Goal: Information Seeking & Learning: Learn about a topic

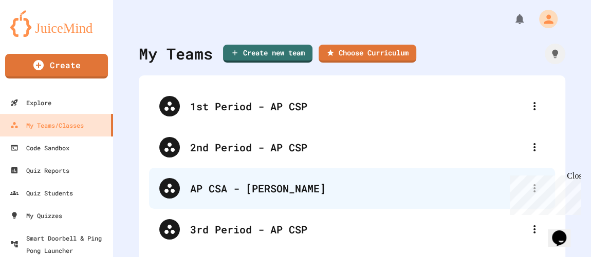
click at [239, 195] on div "AP CSA - [PERSON_NAME]" at bounding box center [357, 188] width 334 height 15
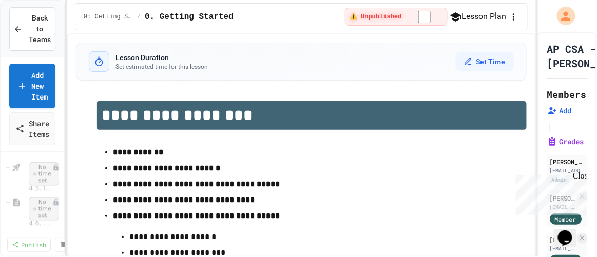
scroll to position [2852, 0]
drag, startPoint x: 68, startPoint y: 145, endPoint x: 198, endPoint y: 159, distance: 130.7
click at [198, 159] on div "**********" at bounding box center [301, 145] width 469 height 224
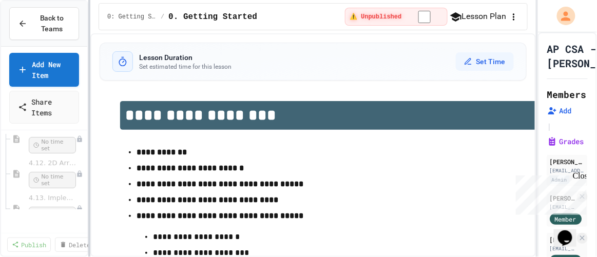
click at [90, 133] on div at bounding box center [89, 128] width 2 height 257
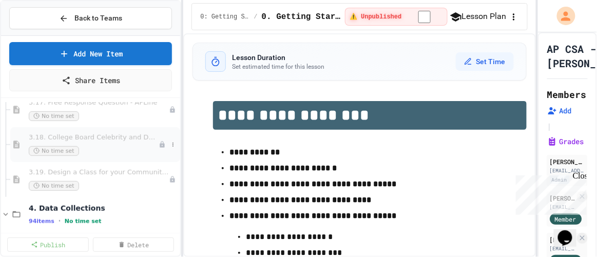
scroll to position [2123, 0]
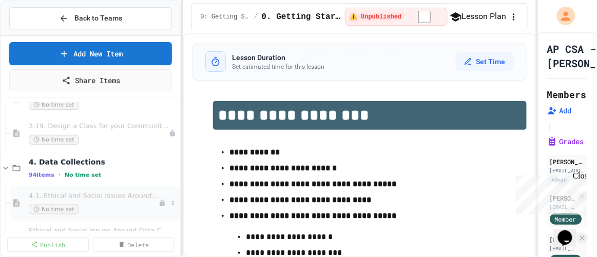
click at [70, 199] on div "4.1. Ethical and Social Issues Around Data Collection No time set" at bounding box center [94, 203] width 130 height 23
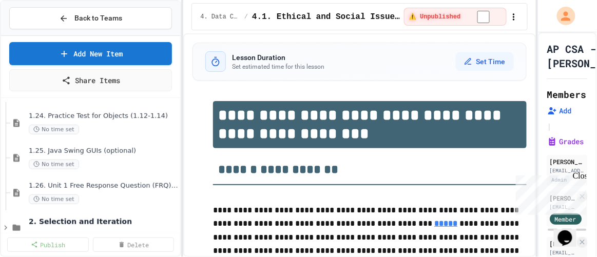
scroll to position [1167, 0]
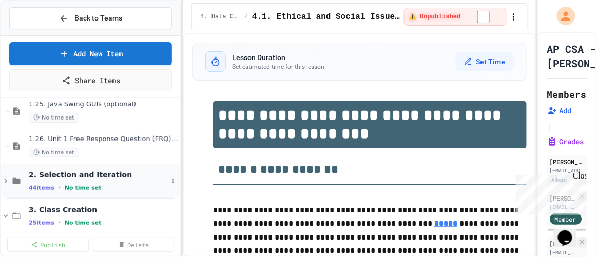
click at [91, 173] on span "2. Selection and Iteration" at bounding box center [98, 175] width 139 height 9
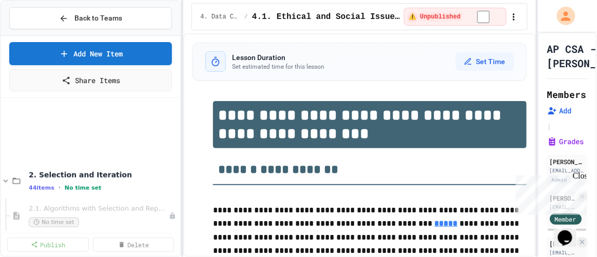
scroll to position [1260, 0]
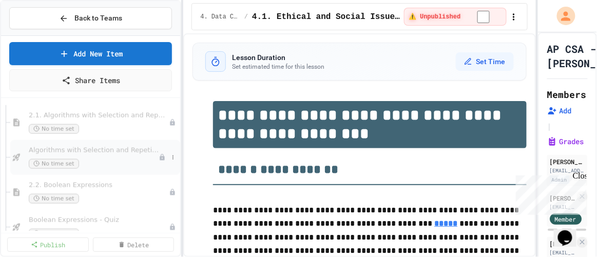
click at [118, 154] on div "Algorithms with Selection and Repetition - Topic 2.1 No time set" at bounding box center [94, 157] width 130 height 23
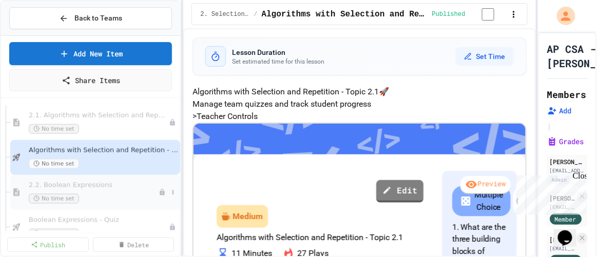
click at [82, 191] on div "2.2. Boolean Expressions No time set" at bounding box center [94, 192] width 130 height 23
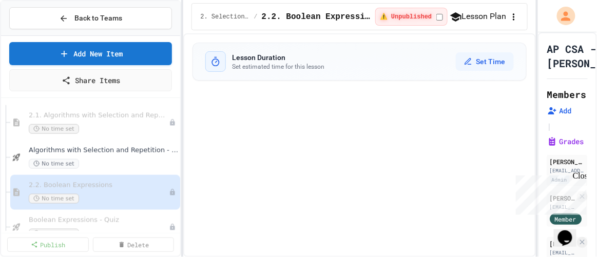
select select "***"
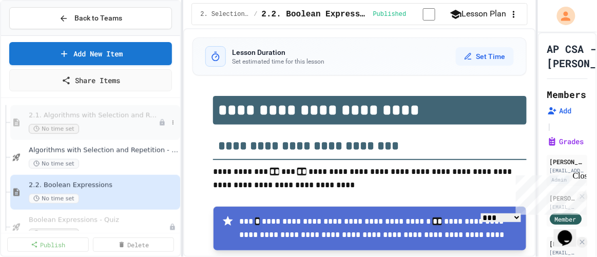
click at [89, 114] on span "2.1. Algorithms with Selection and Repetition" at bounding box center [94, 115] width 130 height 9
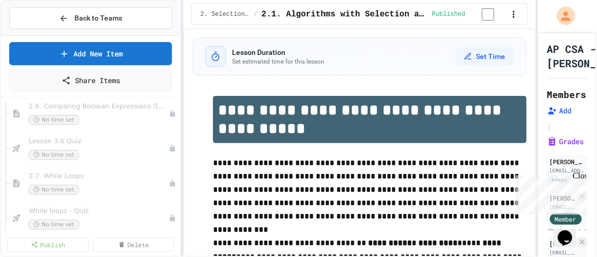
scroll to position [1677, 0]
